Goal: Task Accomplishment & Management: Manage account settings

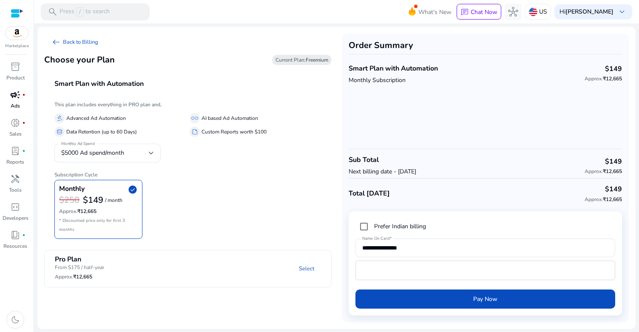
click at [18, 96] on span "campaign" at bounding box center [15, 95] width 10 height 10
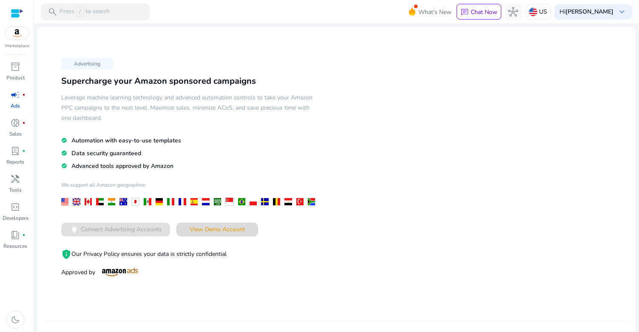
click at [204, 232] on span "View Demo Account" at bounding box center [217, 229] width 55 height 9
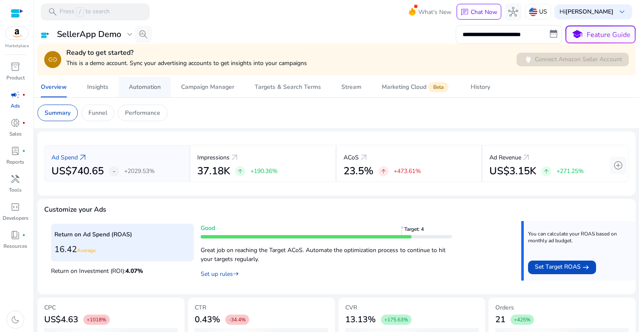
click at [144, 90] on div "Automation" at bounding box center [145, 87] width 32 height 6
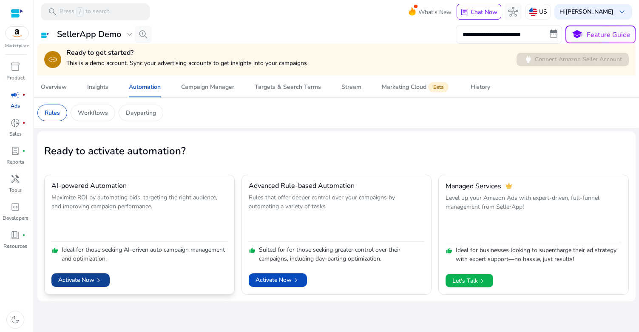
click at [82, 280] on span "Activate Now chevron_right" at bounding box center [80, 279] width 45 height 9
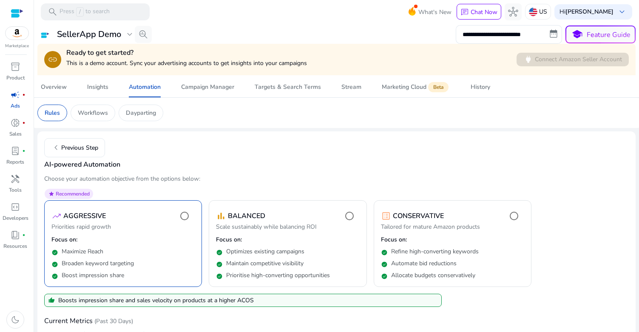
scroll to position [58, 0]
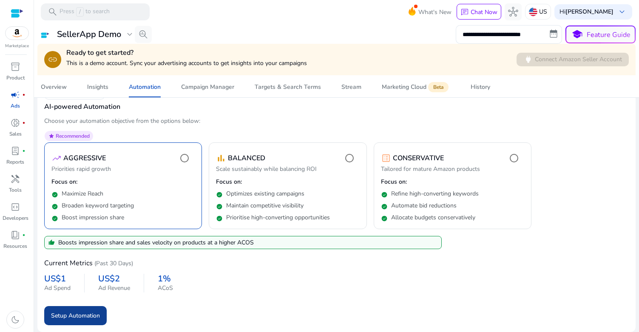
click at [77, 316] on span "Setup Automation" at bounding box center [75, 315] width 49 height 9
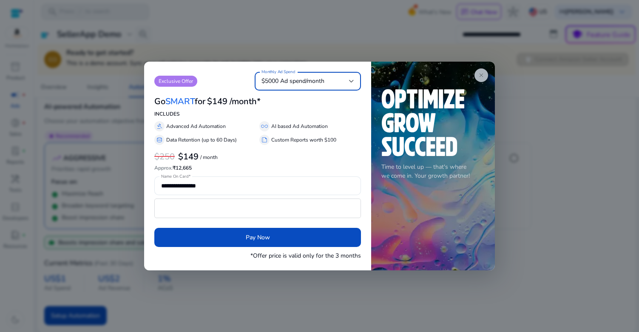
click at [481, 77] on span "close" at bounding box center [481, 75] width 7 height 7
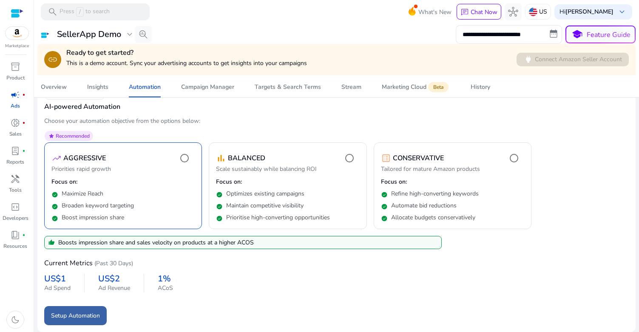
click at [65, 316] on span "Setup Automation" at bounding box center [75, 315] width 49 height 9
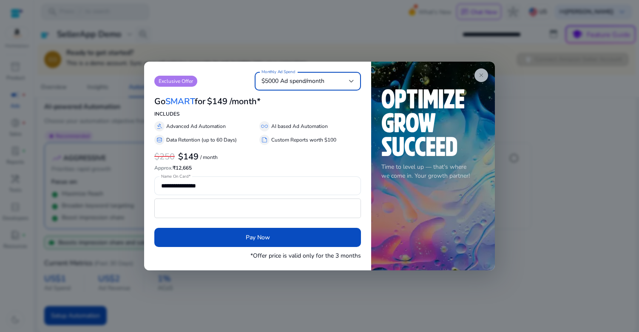
click at [482, 73] on span "close" at bounding box center [481, 75] width 7 height 7
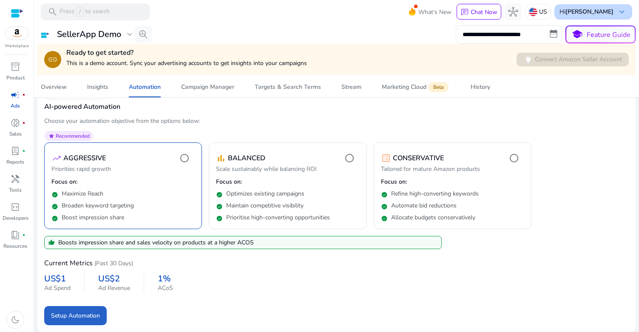
click at [601, 13] on b "[PERSON_NAME]" at bounding box center [589, 12] width 48 height 8
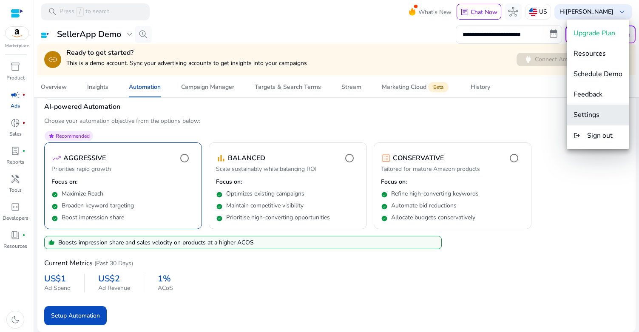
click at [597, 113] on span "Settings" at bounding box center [586, 114] width 26 height 9
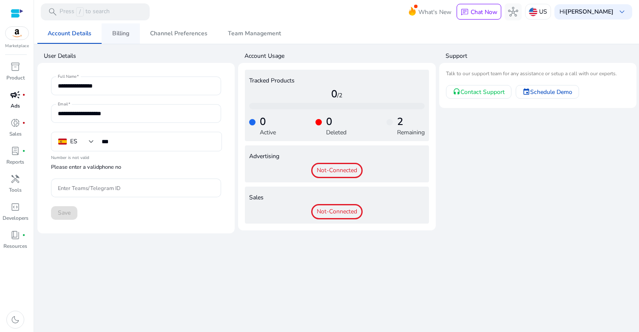
click at [123, 31] on span "Billing" at bounding box center [120, 34] width 17 height 6
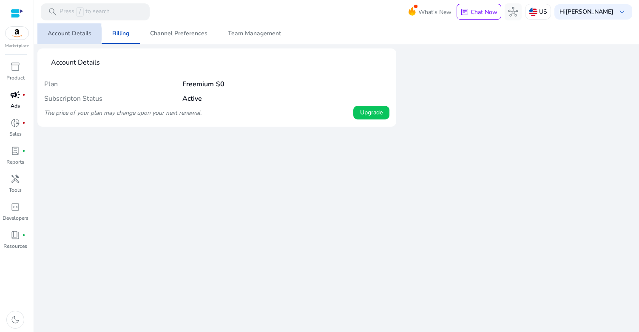
click at [63, 34] on span "Account Details" at bounding box center [70, 34] width 44 height 6
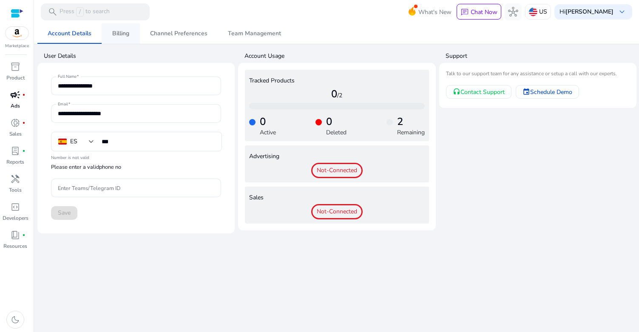
click at [116, 31] on span "Billing" at bounding box center [120, 34] width 17 height 6
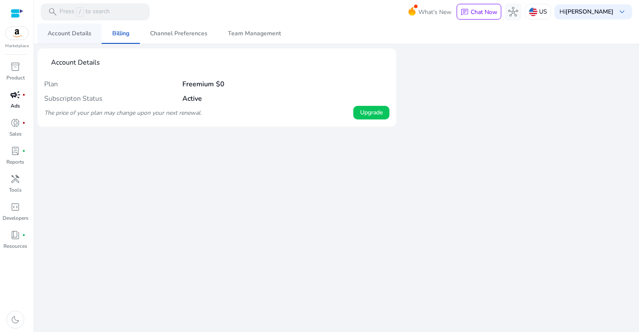
click at [73, 31] on span "Account Details" at bounding box center [70, 34] width 44 height 6
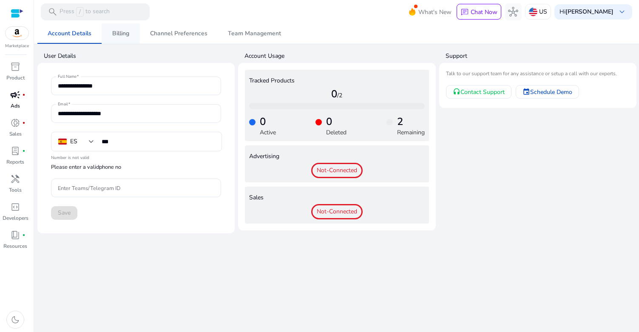
click at [120, 33] on span "Billing" at bounding box center [120, 34] width 17 height 6
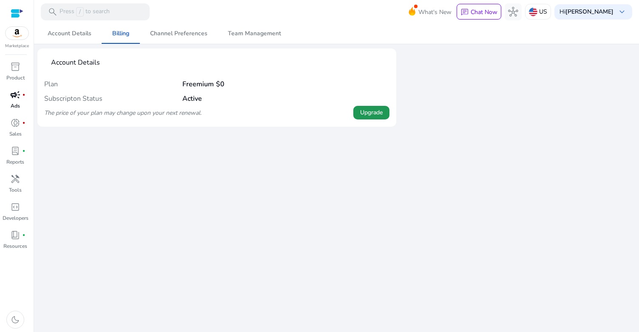
click at [365, 119] on span at bounding box center [371, 112] width 36 height 20
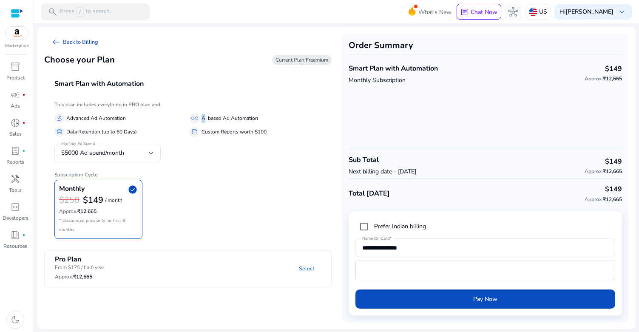
drag, startPoint x: 203, startPoint y: 116, endPoint x: 288, endPoint y: 111, distance: 85.2
click at [288, 111] on div "gavel Advanced Ad Automation all_inclusive AI based Ad Automation database Data…" at bounding box center [187, 123] width 267 height 27
click at [113, 257] on mat-panel-title "Pro Plan From $175 / half-year Approx. ₹12,665" at bounding box center [98, 268] width 86 height 26
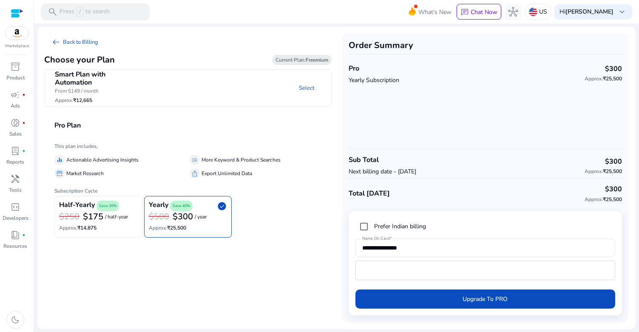
drag, startPoint x: 200, startPoint y: 158, endPoint x: 298, endPoint y: 159, distance: 97.8
click at [298, 159] on div "manage_search More Keyword & Product Searches" at bounding box center [256, 160] width 132 height 10
copy div "More Keyword & Product Searches"
click at [593, 8] on b "[PERSON_NAME]" at bounding box center [589, 12] width 48 height 8
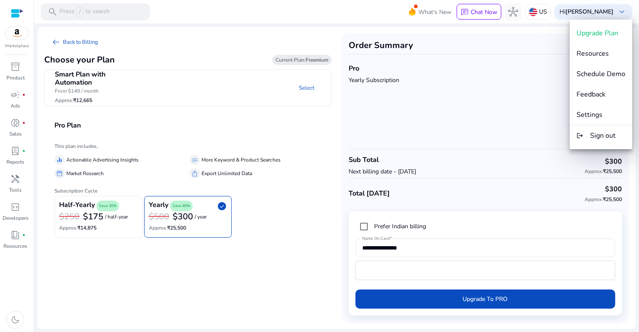
click at [14, 40] on div at bounding box center [319, 166] width 639 height 332
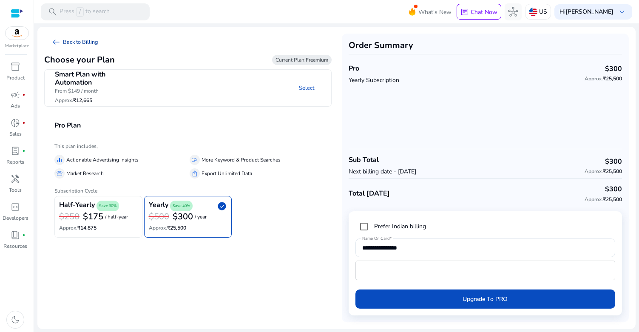
click at [88, 44] on link "arrow_left_alt Back to Billing" at bounding box center [74, 42] width 61 height 17
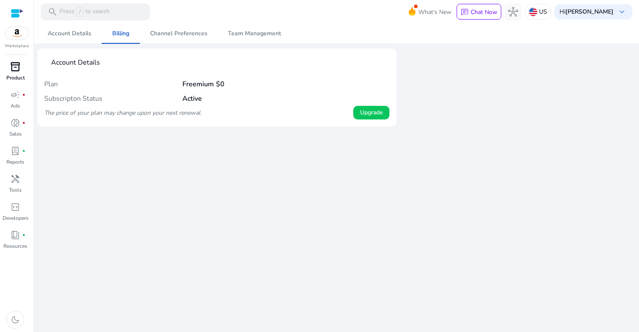
click at [14, 65] on span "inventory_2" at bounding box center [15, 67] width 10 height 10
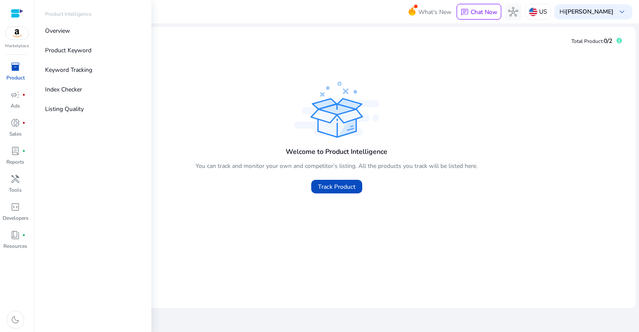
click at [22, 28] on img at bounding box center [17, 33] width 23 height 13
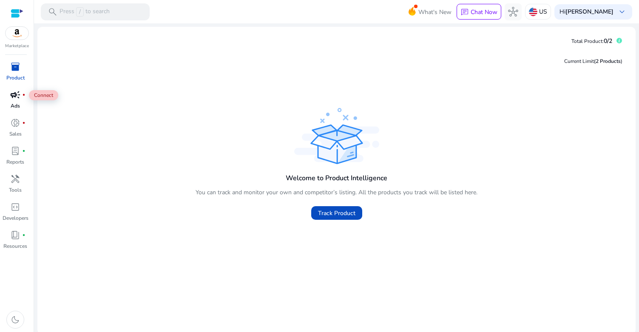
click at [13, 100] on span "campaign" at bounding box center [15, 95] width 10 height 10
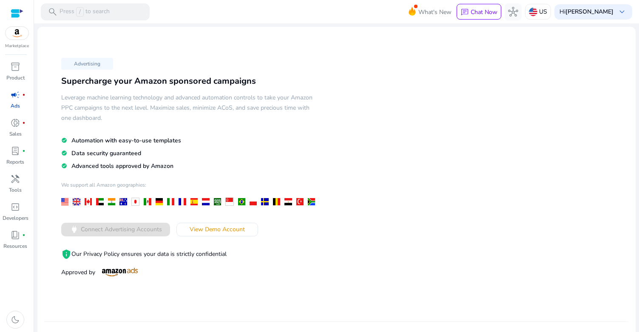
click at [14, 11] on div at bounding box center [17, 14] width 13 height 10
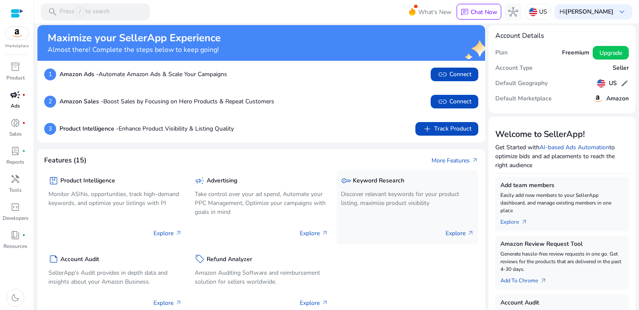
scroll to position [1, 0]
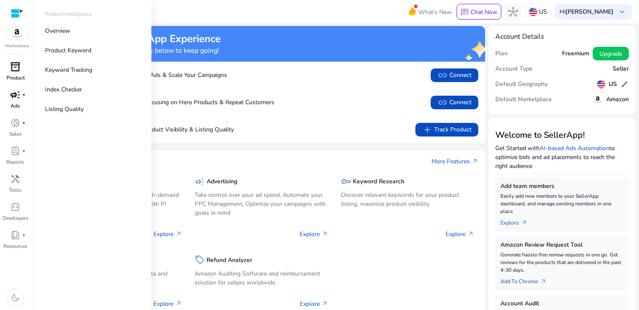
click at [15, 69] on span "inventory_2" at bounding box center [15, 67] width 10 height 10
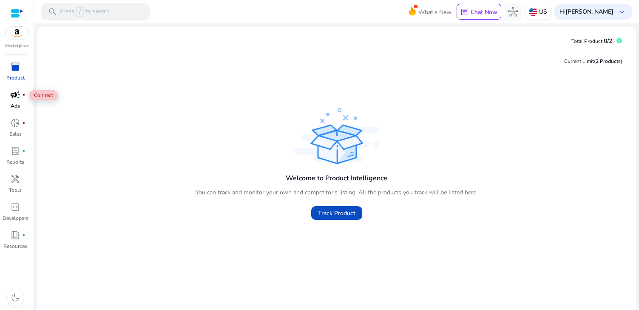
click at [21, 99] on div "campaign fiber_manual_record" at bounding box center [15, 95] width 24 height 14
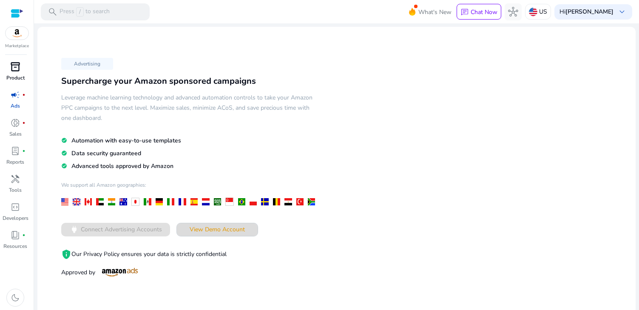
click at [203, 227] on span "View Demo Account" at bounding box center [217, 229] width 55 height 9
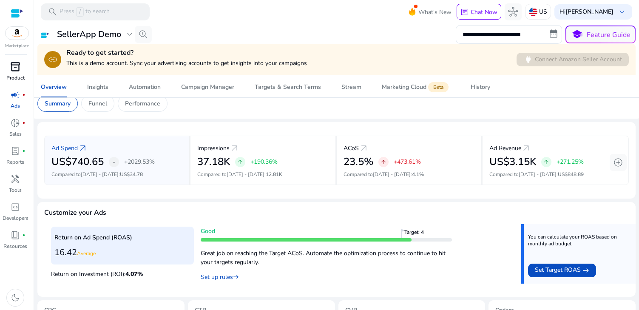
scroll to position [5, 0]
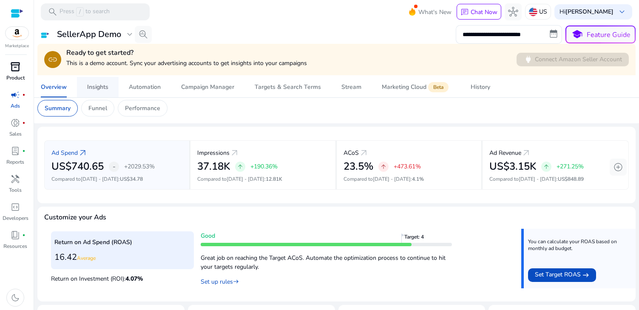
click at [98, 90] on div "Insights" at bounding box center [97, 87] width 21 height 6
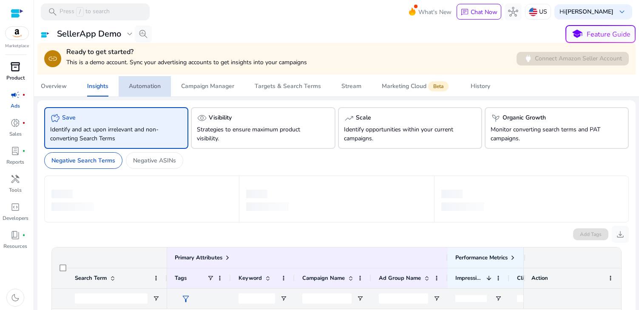
click at [155, 83] on div "Automation" at bounding box center [145, 86] width 32 height 6
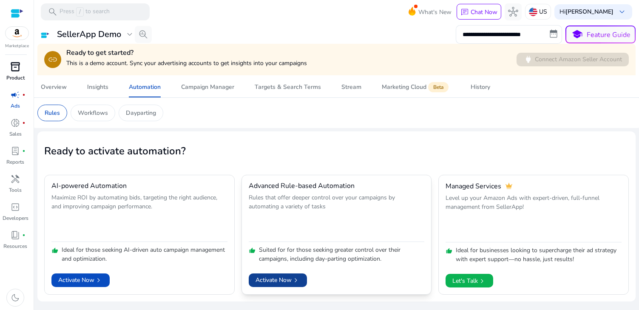
click at [282, 280] on span "Activate Now chevron_right" at bounding box center [277, 279] width 45 height 9
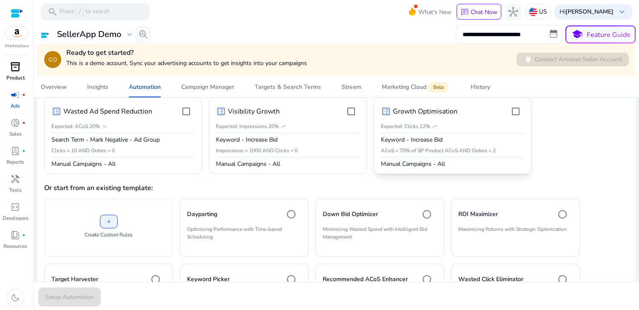
scroll to position [100, 0]
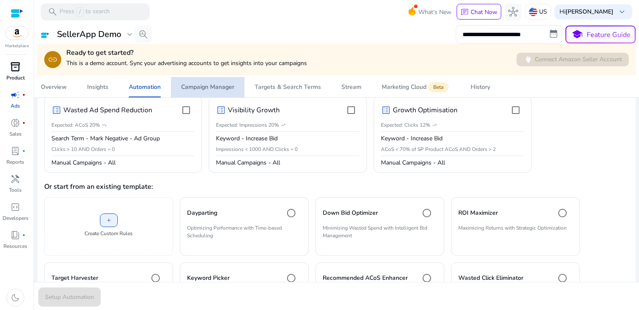
click at [209, 89] on div "Campaign Manager" at bounding box center [207, 87] width 53 height 6
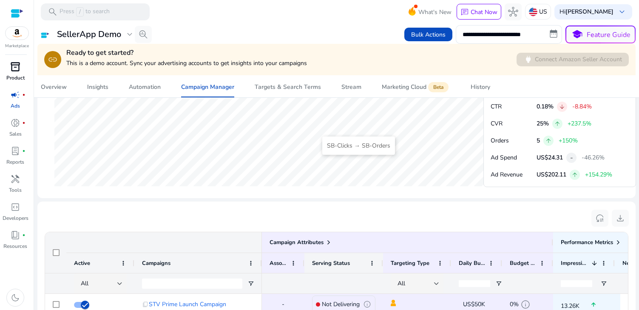
scroll to position [184, 0]
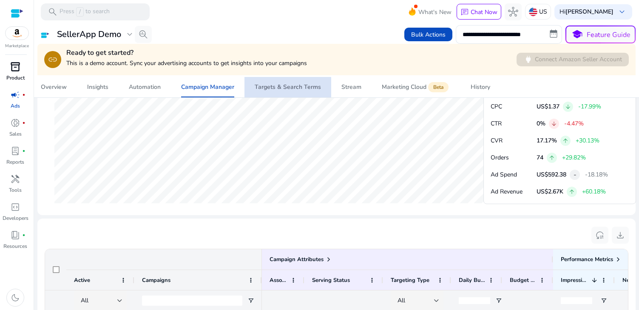
click at [299, 90] on div "Targets & Search Terms" at bounding box center [288, 87] width 66 height 6
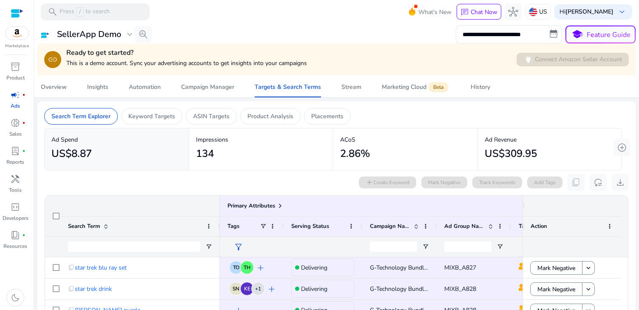
scroll to position [43, 0]
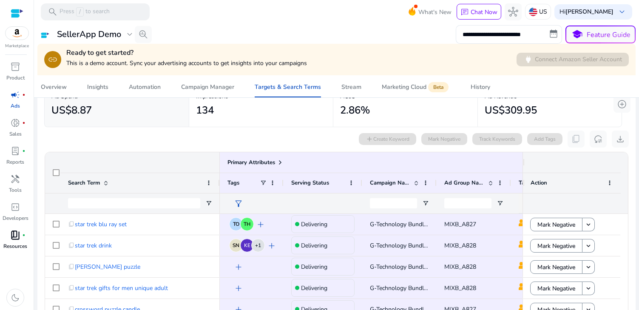
click at [8, 239] on div "book_4 fiber_manual_record" at bounding box center [15, 235] width 24 height 14
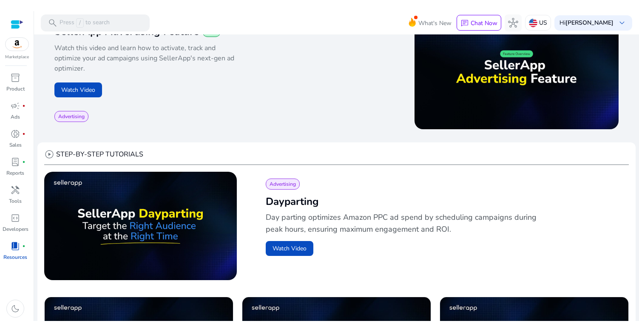
scroll to position [163, 0]
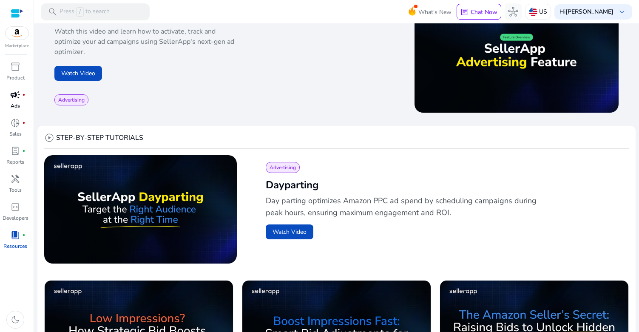
click at [12, 97] on span "campaign" at bounding box center [15, 95] width 10 height 10
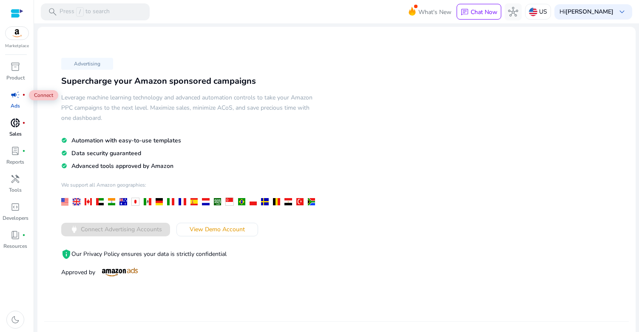
click at [17, 125] on span "donut_small" at bounding box center [15, 123] width 10 height 10
